Goal: Find specific page/section: Find specific page/section

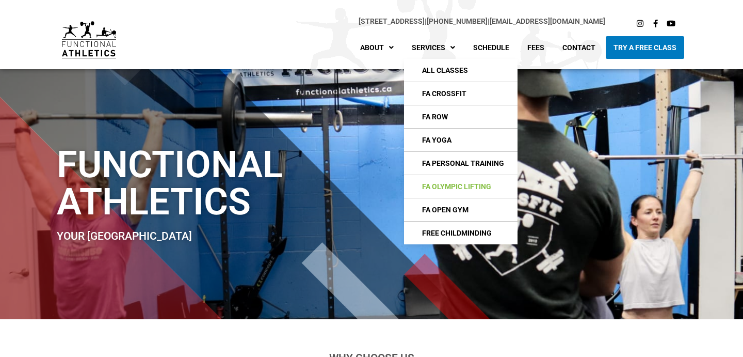
click at [449, 186] on link "FA Olympic Lifting" at bounding box center [461, 186] width 114 height 23
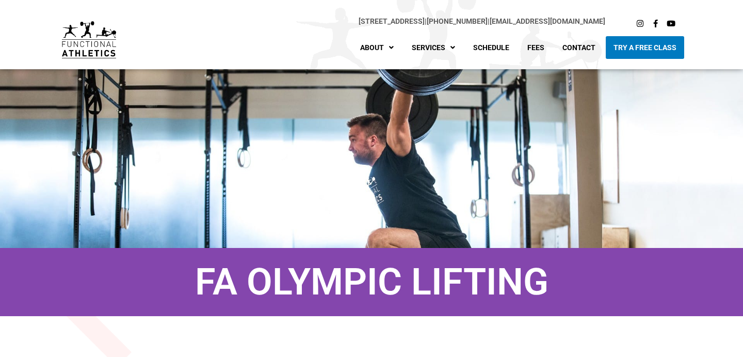
click at [540, 50] on link "Fees" at bounding box center [536, 47] width 33 height 23
click at [539, 51] on link "Fees" at bounding box center [536, 47] width 33 height 23
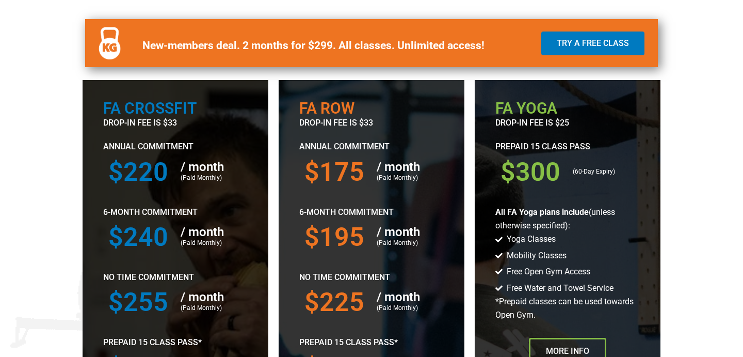
scroll to position [390, 0]
